Goal: Information Seeking & Learning: Learn about a topic

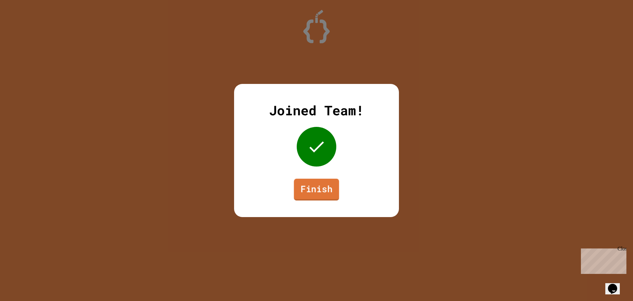
click at [326, 185] on link "Finish" at bounding box center [316, 189] width 45 height 22
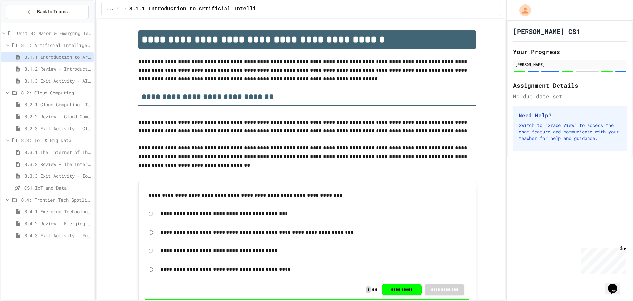
click at [58, 207] on div "8.4.1 Emerging Technologies: Shaping Our Digital Future" at bounding box center [47, 212] width 93 height 10
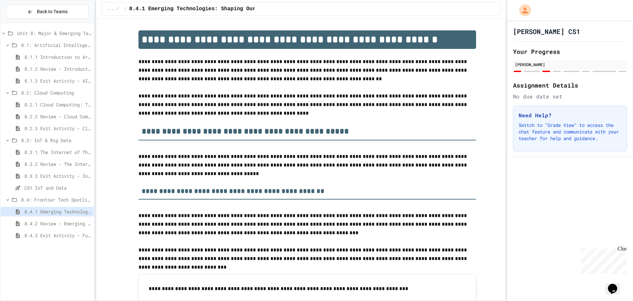
click at [60, 219] on div "8.4.2 Review - Emerging Technologies: Shaping Our Digital Future" at bounding box center [47, 223] width 93 height 10
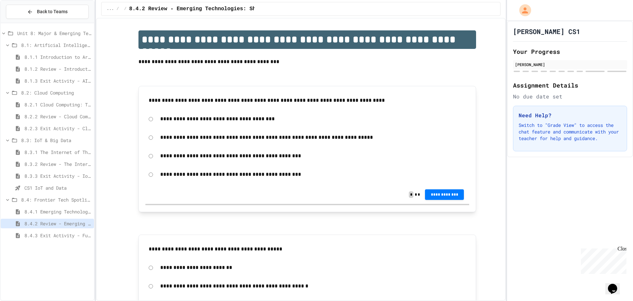
click at [61, 231] on div "8.4.3 Exit Activity - Future Tech Challenge" at bounding box center [47, 235] width 93 height 10
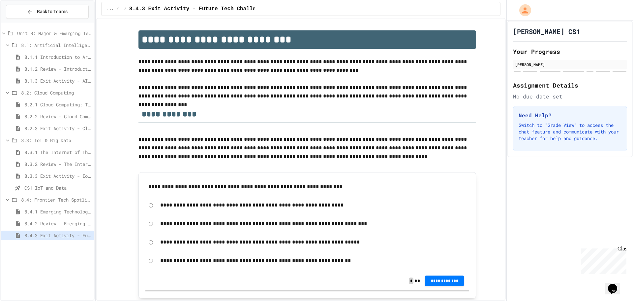
click at [65, 218] on div "8.4.1 Emerging Technologies: Shaping Our Digital Future" at bounding box center [47, 213] width 93 height 12
click at [57, 222] on span "8.4.2 Review - Emerging Technologies: Shaping Our Digital Future" at bounding box center [57, 223] width 67 height 7
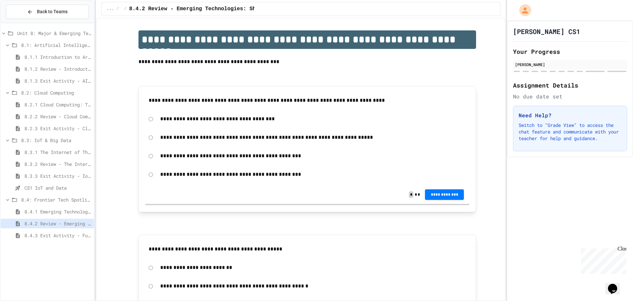
drag, startPoint x: 43, startPoint y: 200, endPoint x: 48, endPoint y: 205, distance: 7.0
click at [43, 201] on span "8.4: Frontier Tech Spotlight" at bounding box center [56, 199] width 70 height 7
click at [53, 213] on div "Unit 8: Major & Emerging Technologies 8.1: Artificial Intelligence Basics 8.1.1…" at bounding box center [47, 162] width 93 height 272
click at [44, 206] on div "8.4: Frontier Tech Spotlight" at bounding box center [47, 201] width 93 height 12
click at [41, 197] on span "8.4: Frontier Tech Spotlight" at bounding box center [56, 199] width 69 height 7
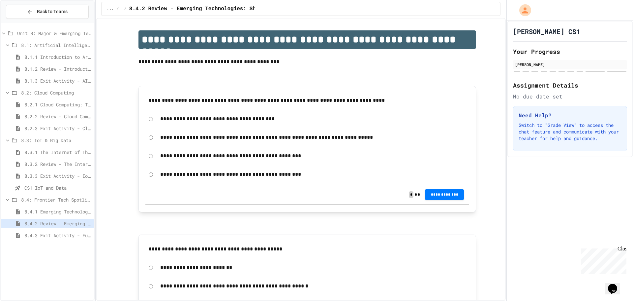
click at [41, 215] on div "8.4.1 Emerging Technologies: Shaping Our Digital Future" at bounding box center [47, 212] width 93 height 10
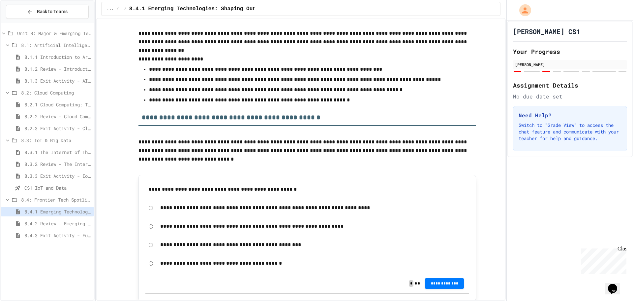
scroll to position [1188, 0]
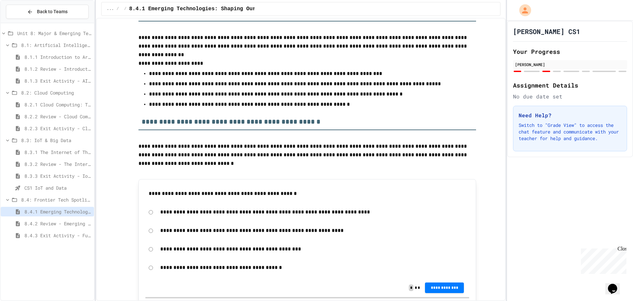
click at [68, 58] on span "8.1.1 Introduction to Artificial Intelligence" at bounding box center [57, 56] width 67 height 7
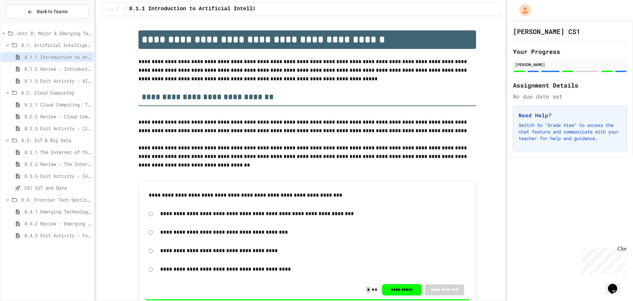
click at [51, 68] on span "8.1.2 Review - Introduction to Artificial Intelligence" at bounding box center [57, 68] width 67 height 7
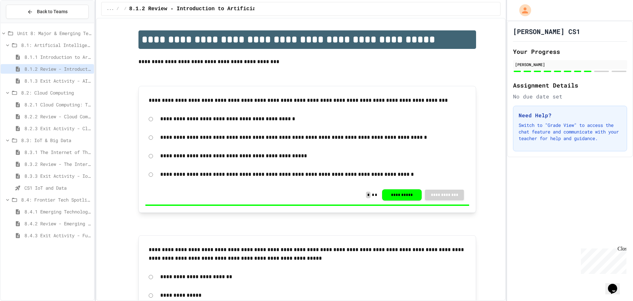
click at [34, 79] on span "8.1.3 Exit Activity - AI Detective" at bounding box center [57, 80] width 67 height 7
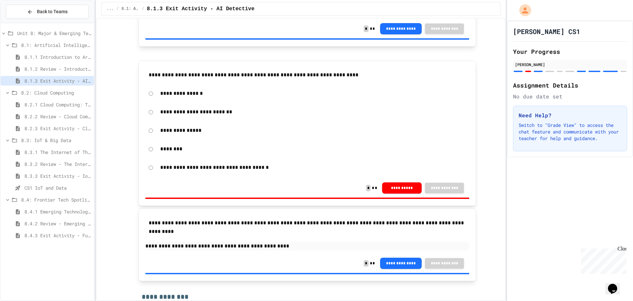
scroll to position [198, 0]
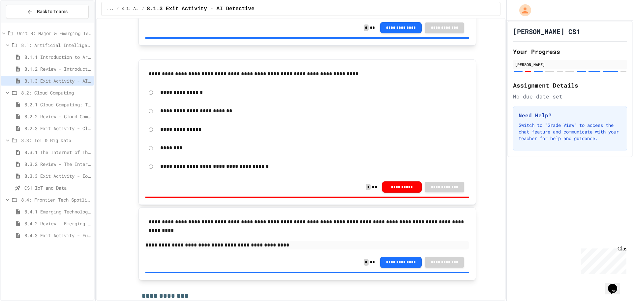
click at [166, 130] on p "**********" at bounding box center [313, 129] width 306 height 9
click at [391, 186] on button "**********" at bounding box center [402, 185] width 40 height 11
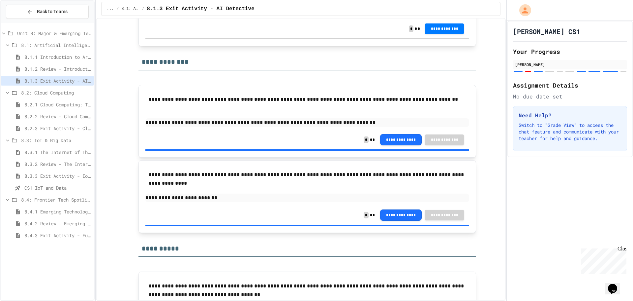
scroll to position [858, 0]
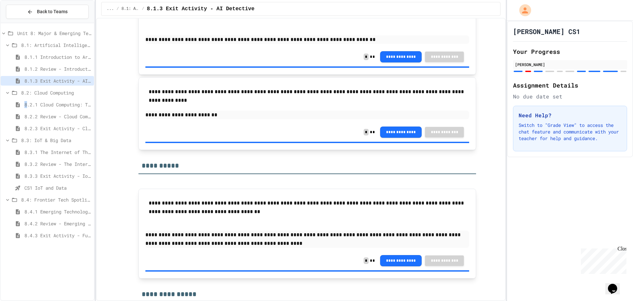
click at [26, 104] on span "8.2.1 Cloud Computing: Transforming the Digital World" at bounding box center [57, 104] width 67 height 7
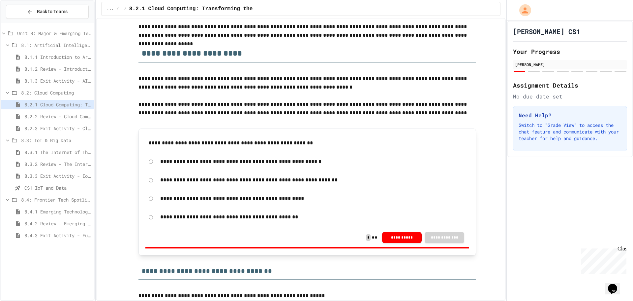
scroll to position [66, 0]
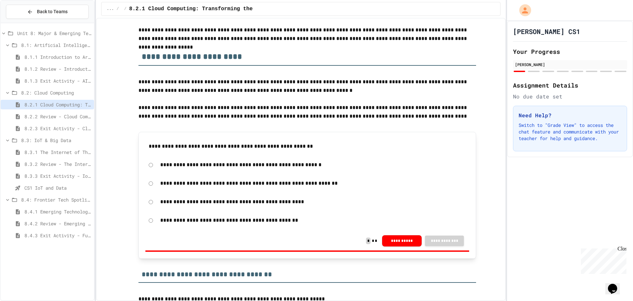
click at [51, 118] on span "8.2.2 Review - Cloud Computing" at bounding box center [57, 116] width 67 height 7
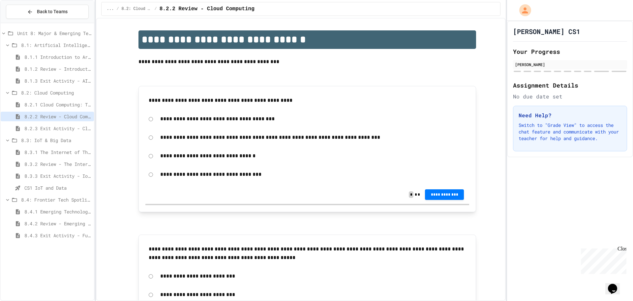
click at [57, 105] on span "8.2.1 Cloud Computing: Transforming the Digital World" at bounding box center [57, 104] width 67 height 7
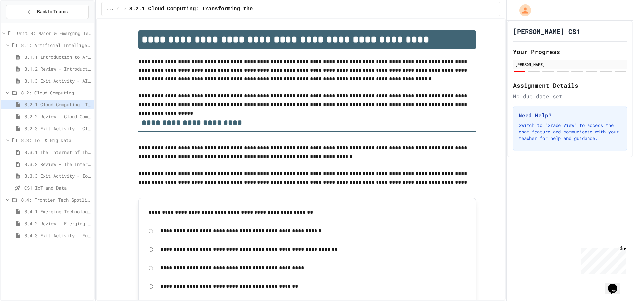
click at [44, 227] on div "8.4.2 Review - Emerging Technologies: Shaping Our Digital Future" at bounding box center [47, 223] width 93 height 10
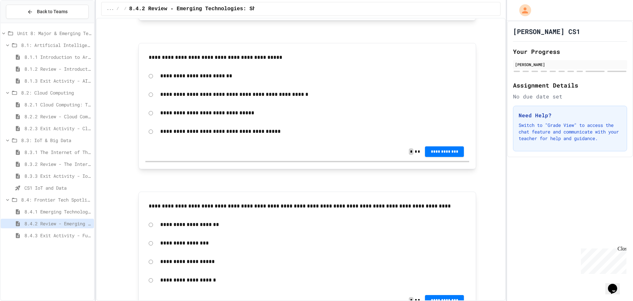
scroll to position [198, 0]
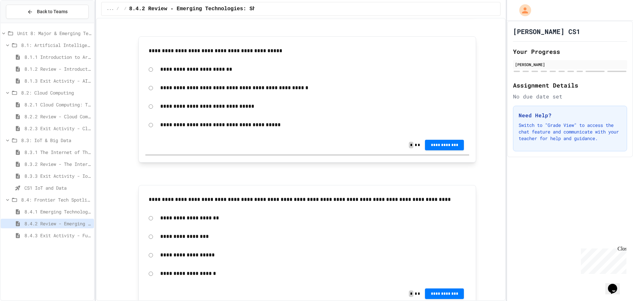
click at [622, 250] on div "Close" at bounding box center [622, 249] width 8 height 8
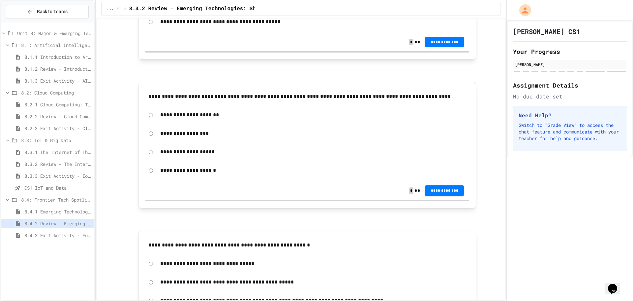
scroll to position [396, 0]
